Goal: Information Seeking & Learning: Understand process/instructions

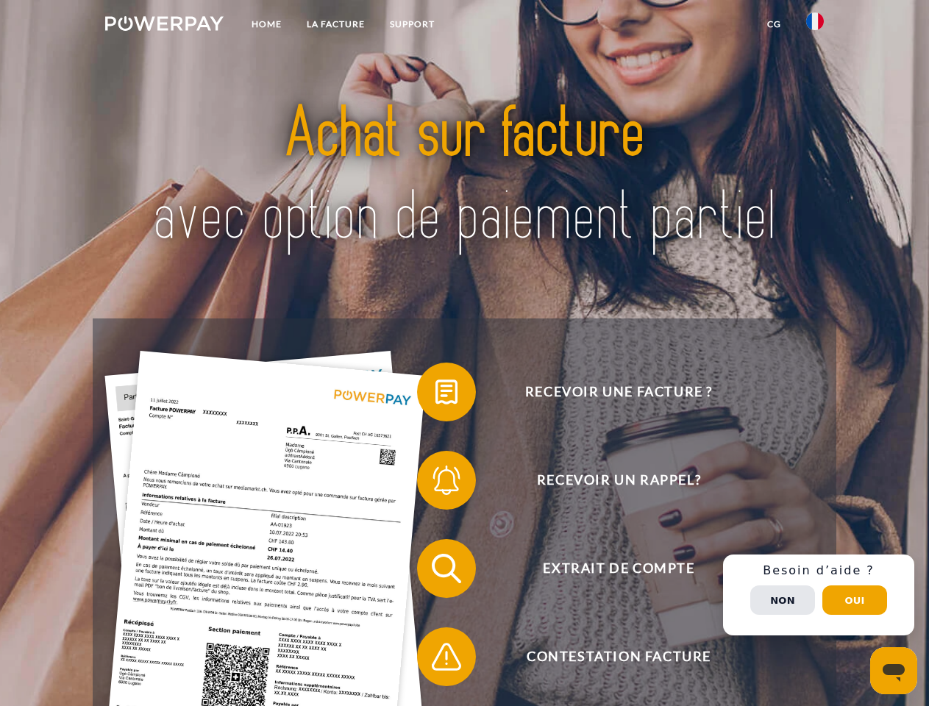
click at [164, 26] on img at bounding box center [164, 23] width 118 height 15
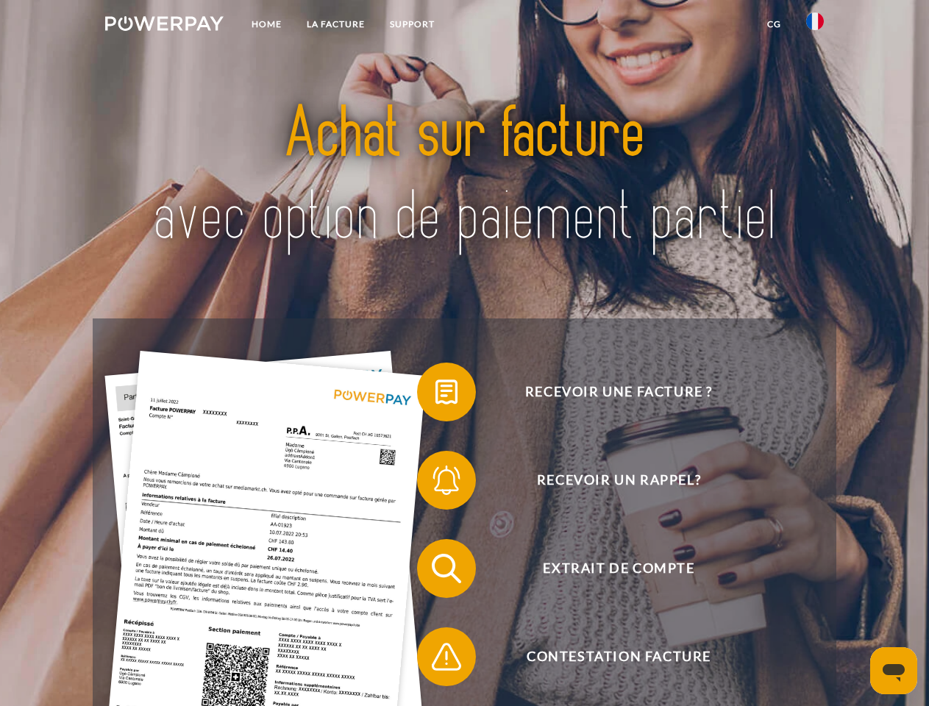
click at [815, 26] on img at bounding box center [815, 22] width 18 height 18
click at [774, 24] on link "CG" at bounding box center [774, 24] width 39 height 26
click at [435, 395] on span at bounding box center [425, 392] width 74 height 74
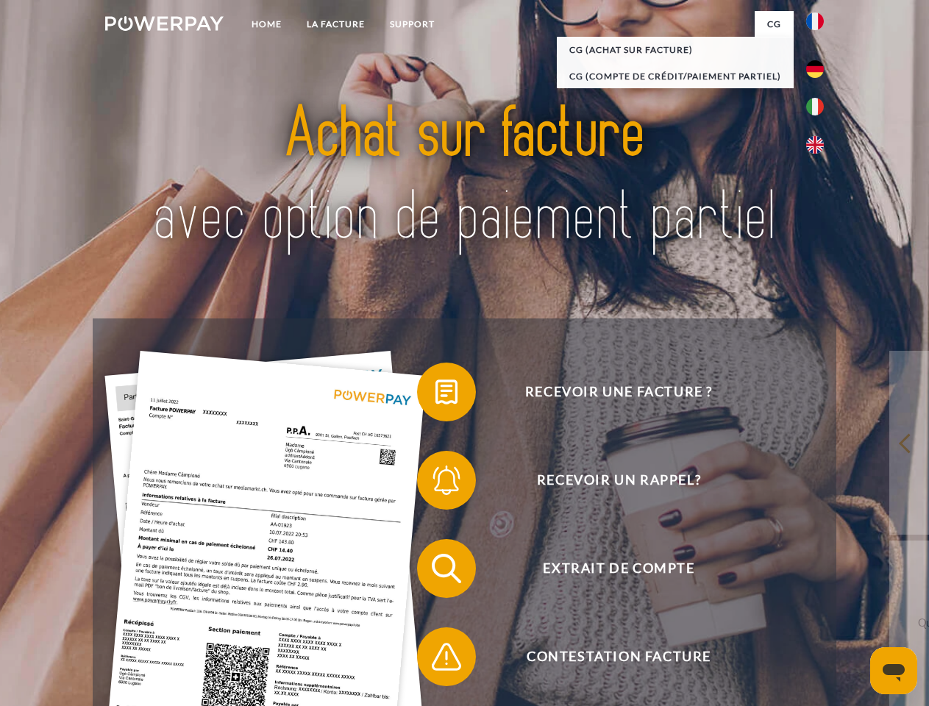
click at [435, 483] on span at bounding box center [425, 481] width 74 height 74
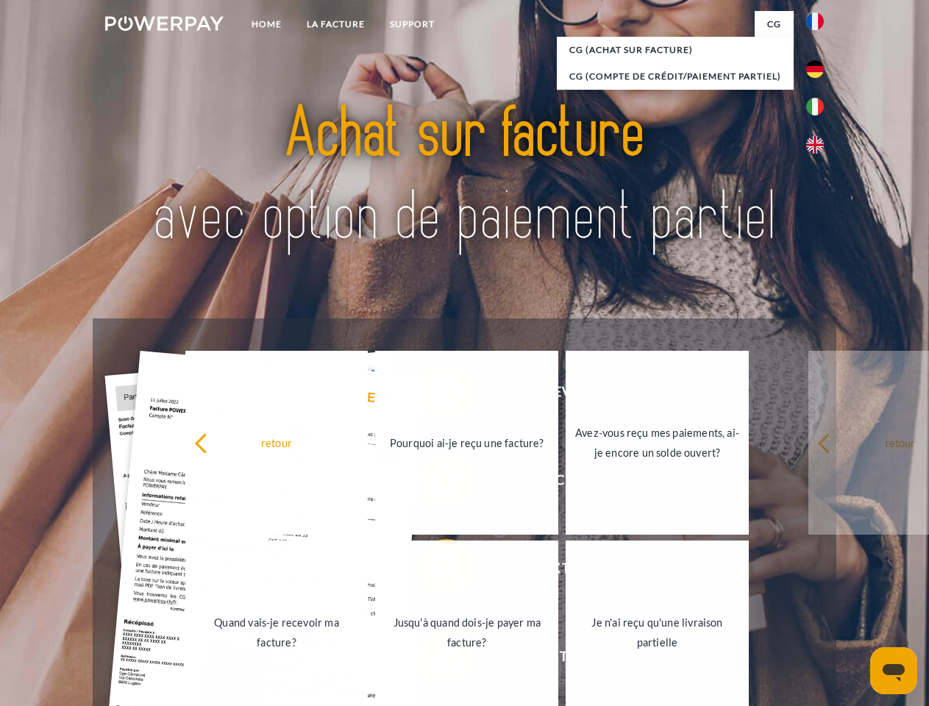
click at [435, 572] on link "Jusqu'à quand dois-je payer ma facture?" at bounding box center [466, 633] width 183 height 184
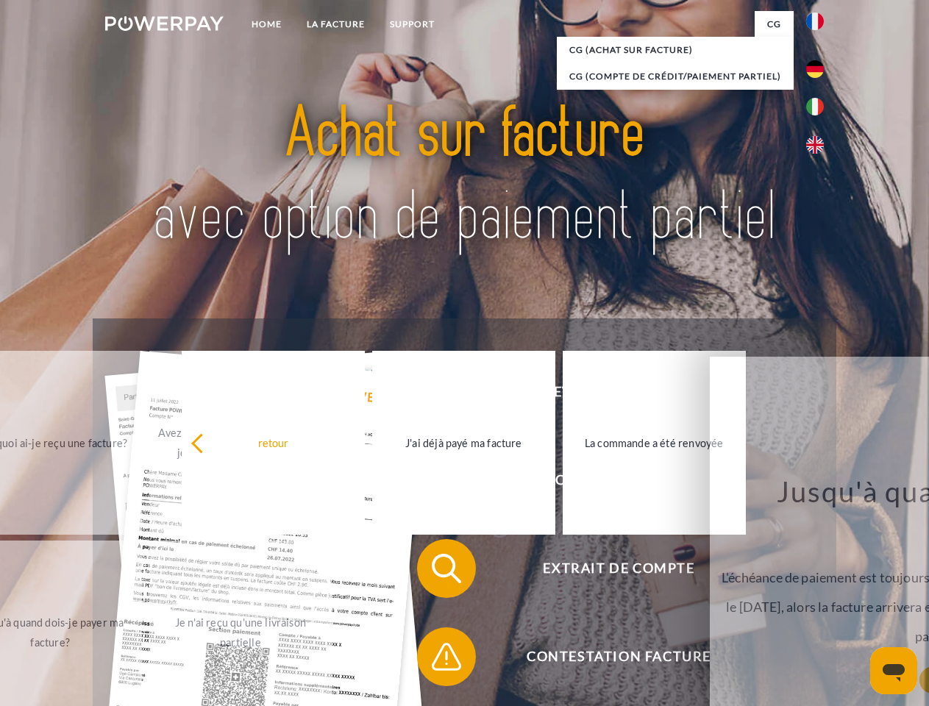
click at [435, 660] on span at bounding box center [425, 657] width 74 height 74
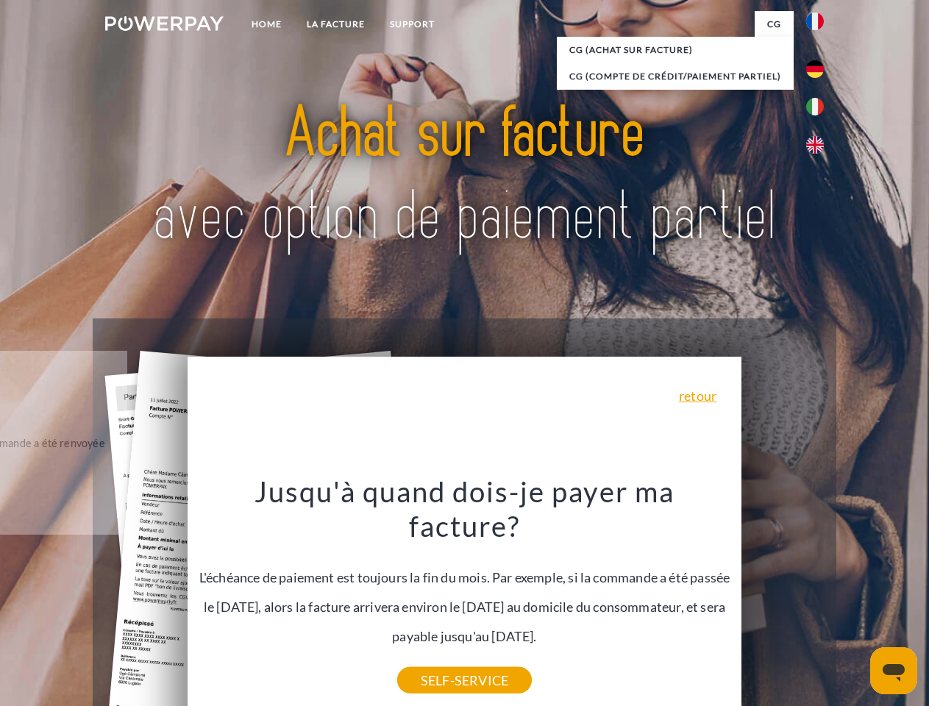
click at [819, 595] on div "Recevoir une facture ? Recevoir un rappel? Extrait de compte retour" at bounding box center [464, 613] width 743 height 588
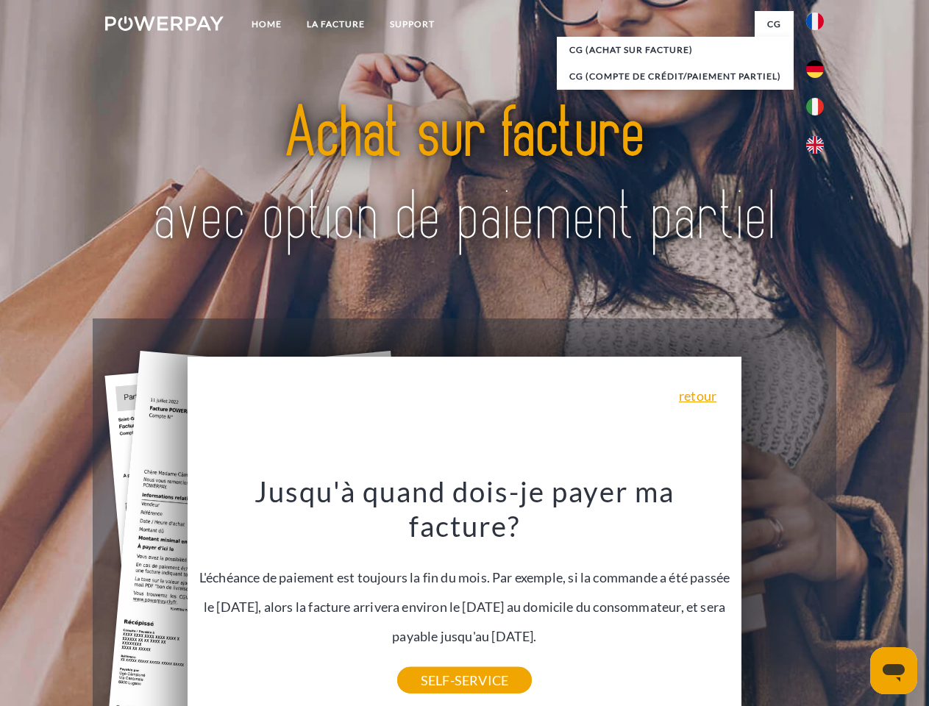
click at [783, 598] on span "Extrait de compte" at bounding box center [618, 568] width 360 height 59
click at [855, 600] on header "Home LA FACTURE Support" at bounding box center [464, 508] width 929 height 1016
